Goal: Task Accomplishment & Management: Use online tool/utility

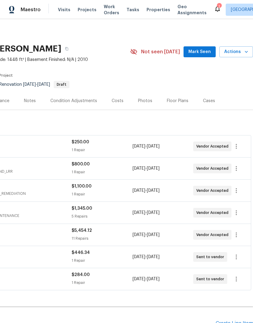
scroll to position [0, 90]
click at [237, 168] on icon "button" at bounding box center [236, 168] width 7 height 7
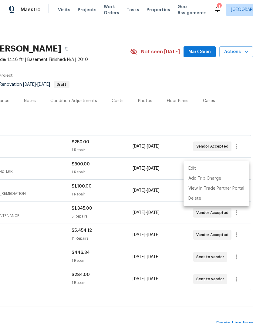
click at [210, 168] on li "Edit" at bounding box center [215, 169] width 65 height 10
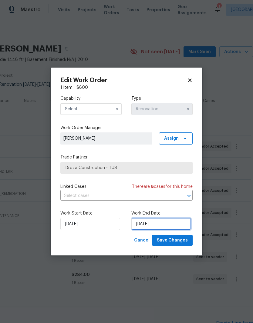
click at [162, 228] on input "[DATE]" at bounding box center [161, 224] width 60 height 12
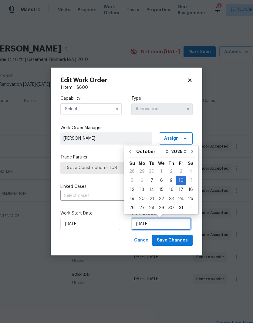
scroll to position [11, 0]
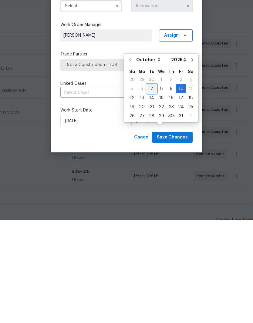
click at [153, 188] on div "7" at bounding box center [152, 192] width 10 height 8
type input "[DATE]"
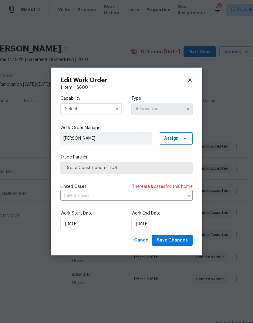
click at [99, 108] on input "text" at bounding box center [90, 109] width 61 height 12
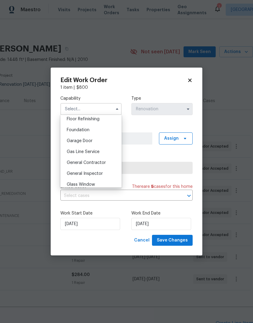
scroll to position [250, 0]
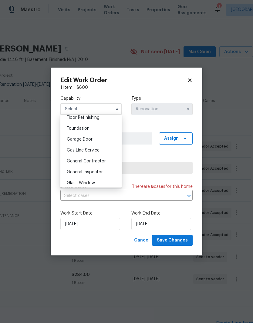
click at [102, 164] on div "General Contractor" at bounding box center [91, 161] width 58 height 11
type input "General Contractor"
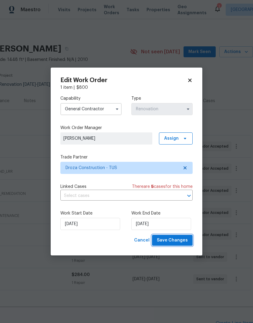
click at [178, 240] on span "Save Changes" at bounding box center [172, 241] width 31 height 8
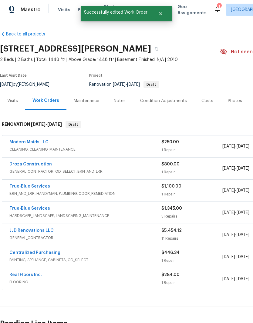
scroll to position [0, 0]
click at [30, 162] on link "Droza Construction" at bounding box center [30, 164] width 42 height 4
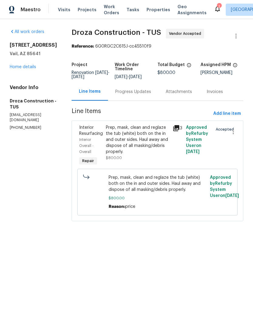
click at [145, 95] on div "Progress Updates" at bounding box center [133, 92] width 36 height 6
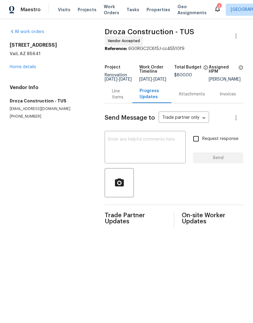
click at [141, 147] on textarea at bounding box center [145, 147] width 74 height 21
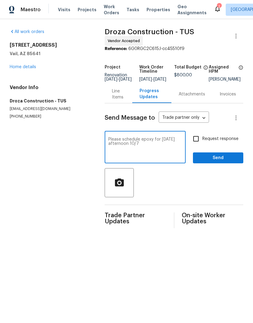
type textarea "Please schedule epoxy for [DATE] afternoon 10/7"
click at [187, 187] on div at bounding box center [174, 182] width 139 height 29
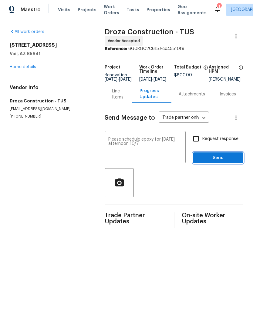
click at [221, 162] on span "Send" at bounding box center [218, 158] width 41 height 8
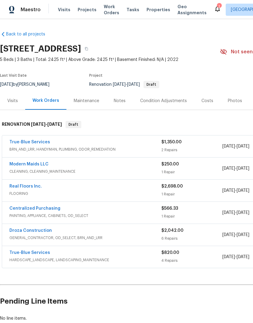
click at [38, 143] on link "True-Blue Services" at bounding box center [29, 142] width 41 height 4
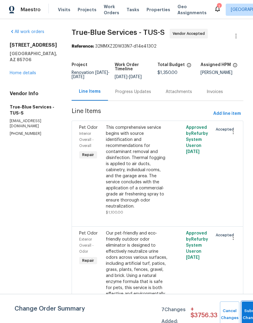
click at [248, 307] on button "Submit Changes" at bounding box center [251, 315] width 19 height 26
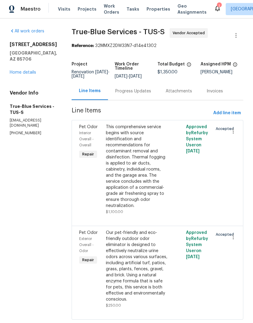
scroll to position [19, 0]
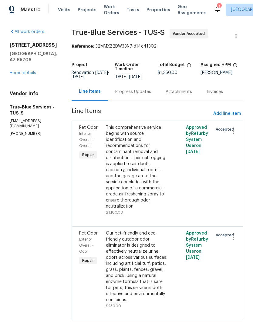
click at [16, 71] on link "Home details" at bounding box center [23, 73] width 26 height 4
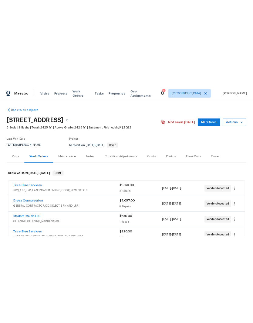
scroll to position [19, 0]
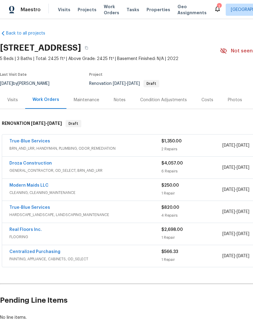
click at [136, 160] on div "Droza Construction" at bounding box center [85, 163] width 152 height 7
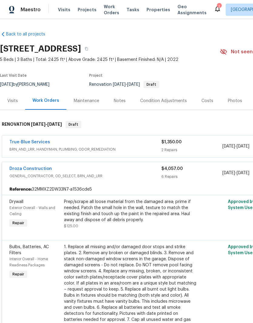
scroll to position [0, 0]
click at [159, 98] on div "Condition Adjustments" at bounding box center [163, 101] width 47 height 6
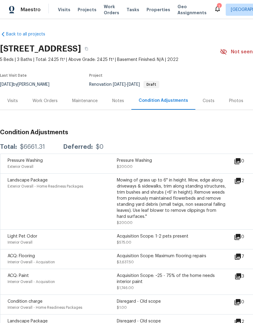
click at [120, 99] on div "Notes" at bounding box center [118, 101] width 12 height 6
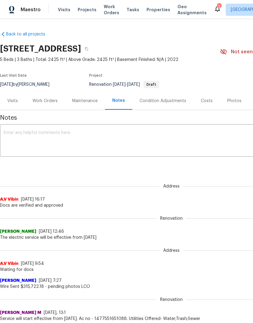
click at [122, 135] on textarea at bounding box center [171, 141] width 335 height 21
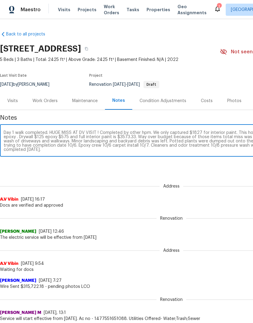
scroll to position [0, 90]
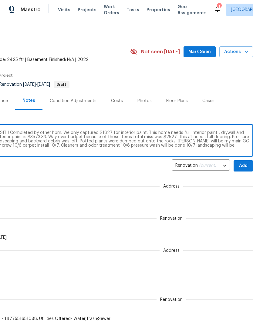
type textarea "Day 1 walk completed. HUGE MISS AT DV VISIT ! Completed by other hpm. We only c…"
click at [246, 164] on span "Add" at bounding box center [243, 166] width 10 height 8
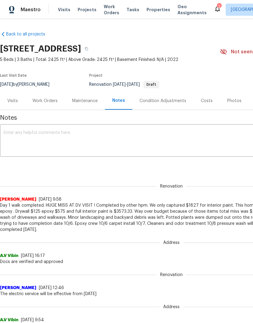
scroll to position [0, 0]
click at [200, 104] on div "Costs" at bounding box center [206, 101] width 26 height 18
